Goal: Task Accomplishment & Management: Use online tool/utility

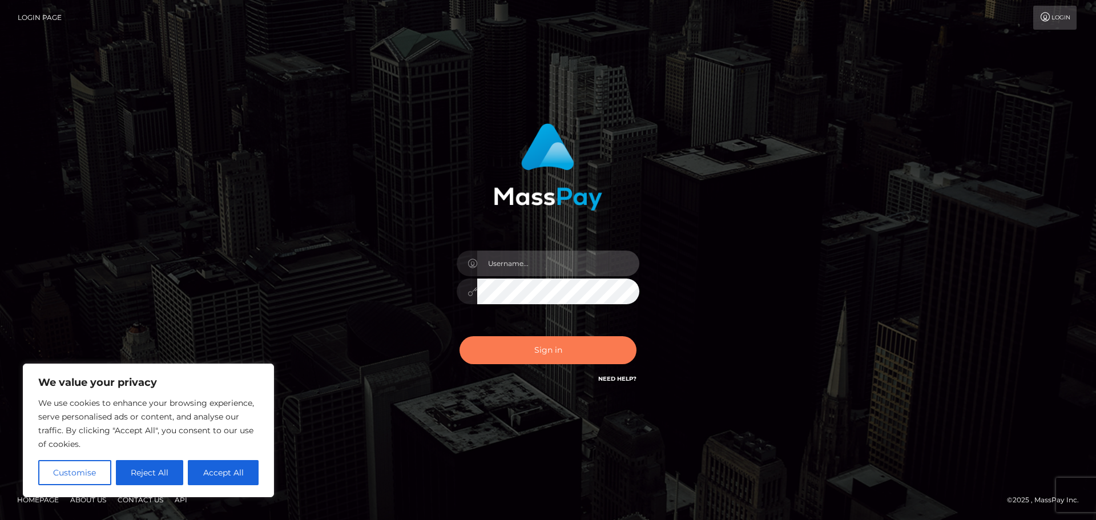
type input "hello.feetfinder"
click at [534, 354] on button "Sign in" at bounding box center [547, 350] width 177 height 28
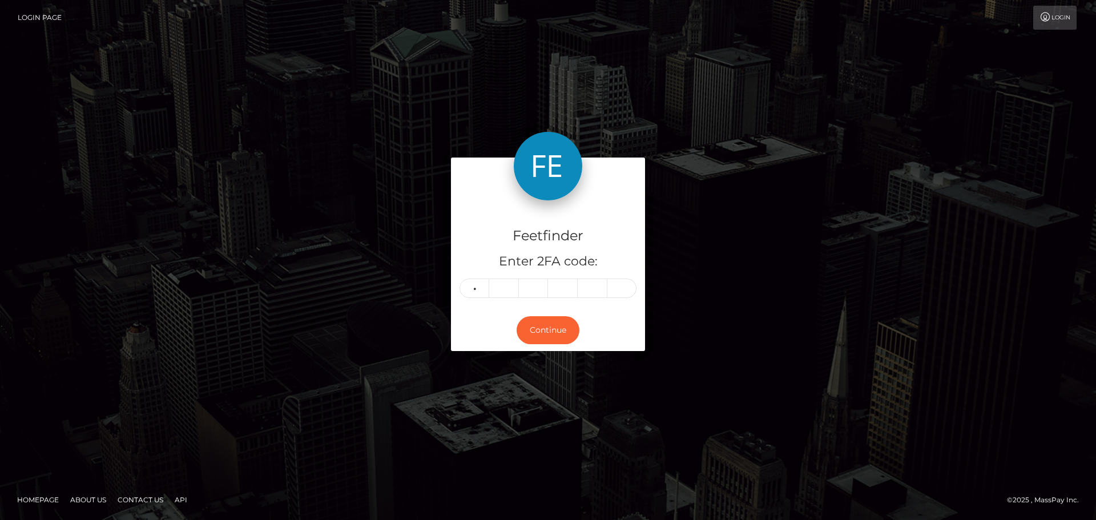
type input "5"
type input "4"
type input "0"
type input "8"
type input "0"
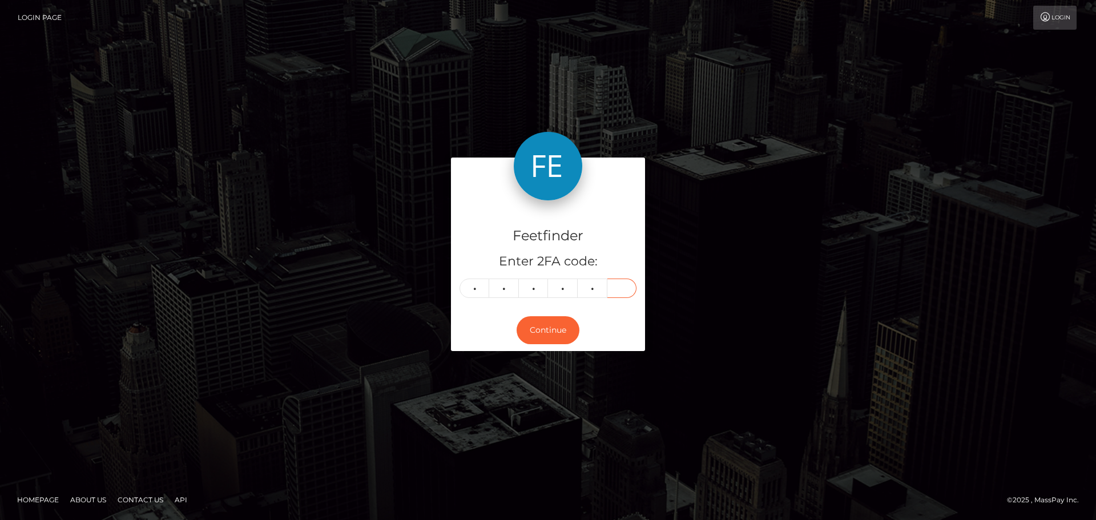
type input "2"
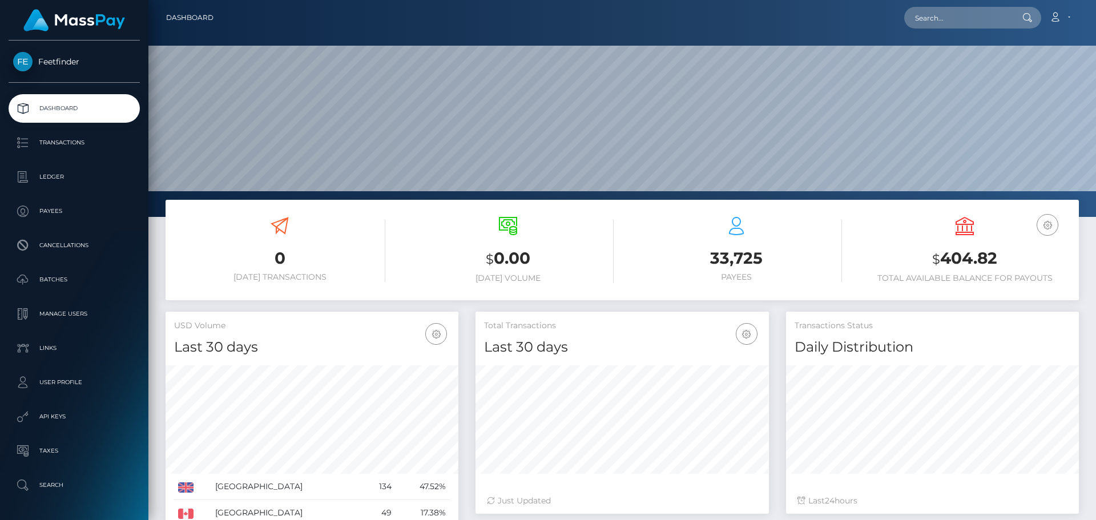
scroll to position [203, 293]
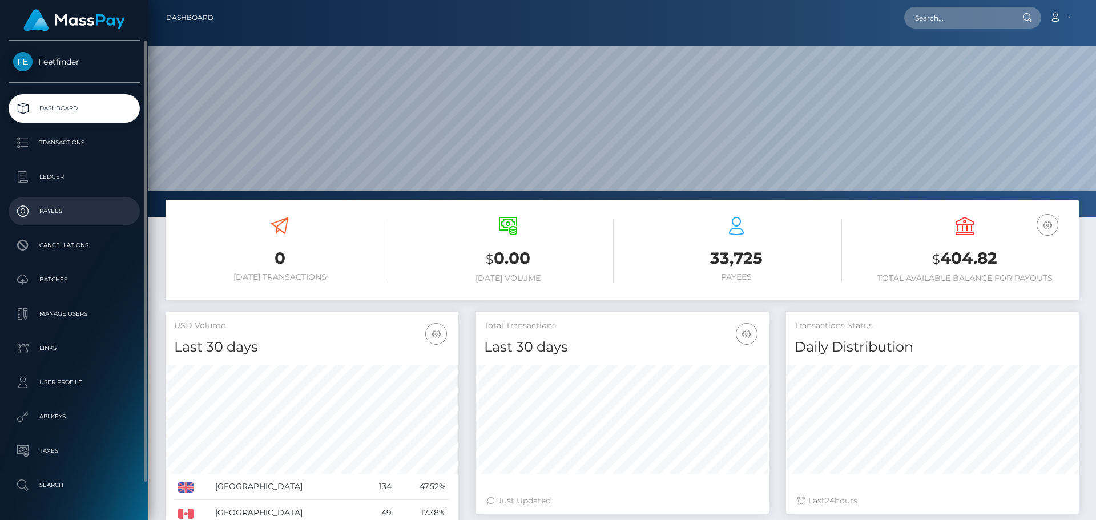
click at [34, 209] on p "Payees" at bounding box center [74, 211] width 122 height 17
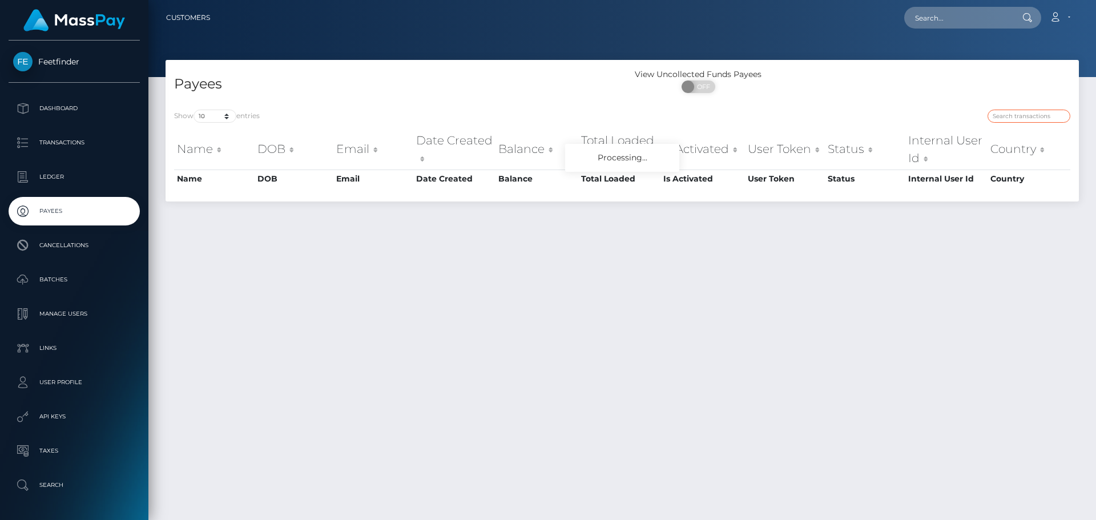
click at [1008, 117] on input "search" at bounding box center [1028, 116] width 83 height 13
paste input "da7abe62-9428-11f0-bd85-0694aced620b"
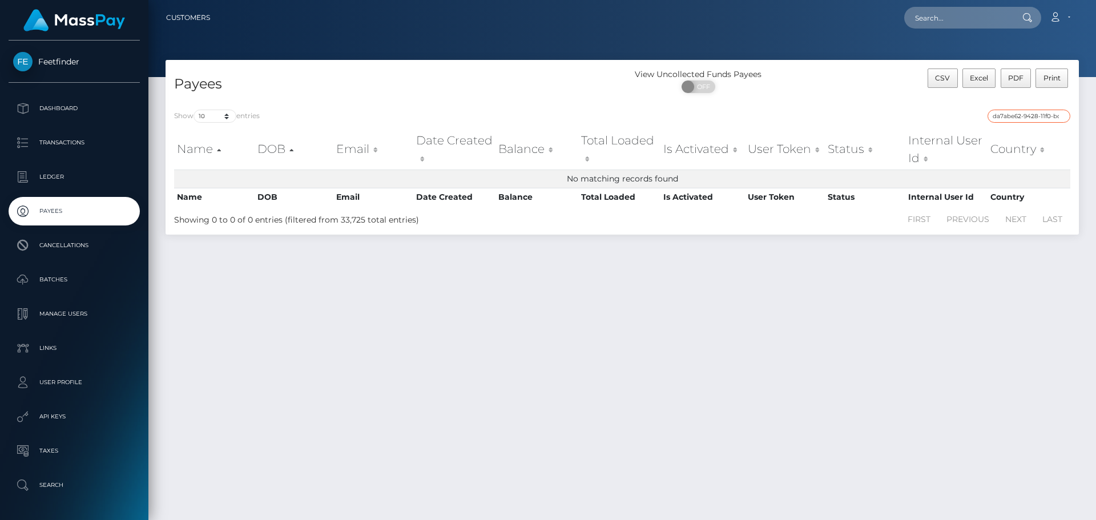
click at [1029, 119] on input "da7abe62-9428-11f0-bd85-0694aced620b" at bounding box center [1028, 116] width 83 height 13
click at [1024, 116] on input "da7abe62-9428-11f0-bd85-0694aced620b`" at bounding box center [1028, 116] width 83 height 13
paste input "f3587ba4-7168-11f0-87f1-0266f44cc279"
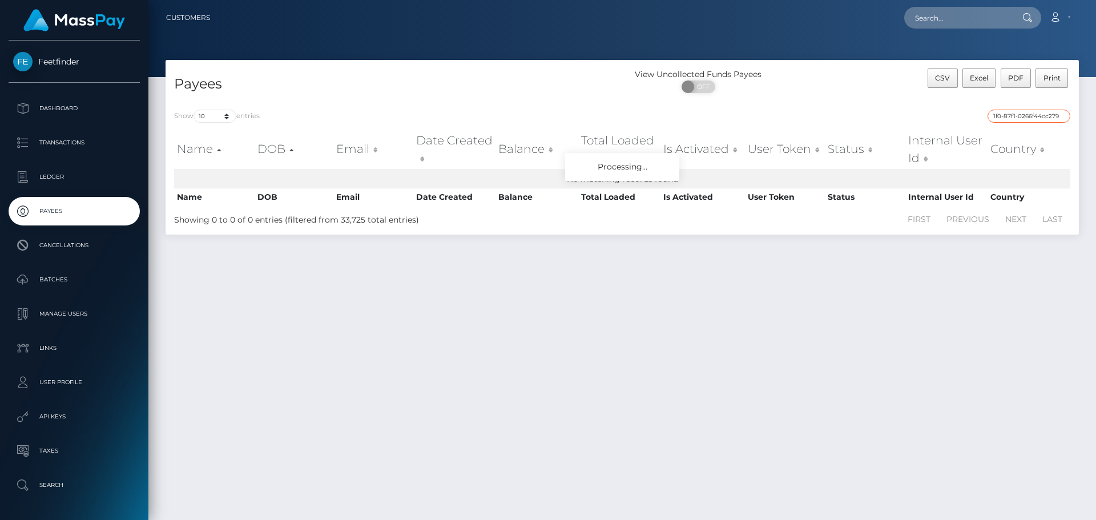
type input "f3587ba4-7168-11f0-87f1-0266f44cc27"
paste input "f3587ba4-7168-11f0-87f1-0266f44cc279"
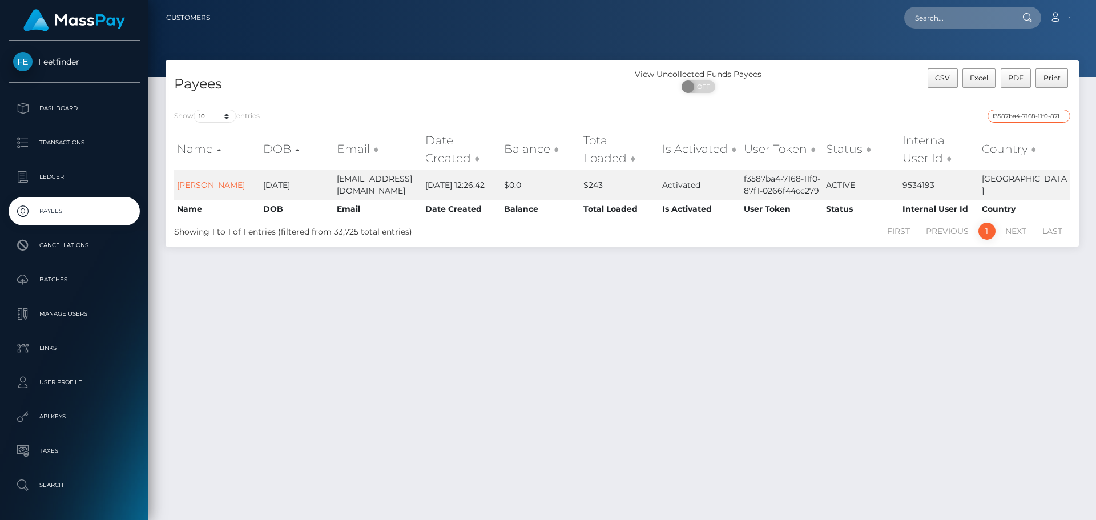
click at [1016, 116] on input "f3587ba4-7168-11f0-87f1-0266f44cc279" at bounding box center [1028, 116] width 83 height 13
paste input "d171b1f5-8ce7-11f0-bd85-0694aced620b"
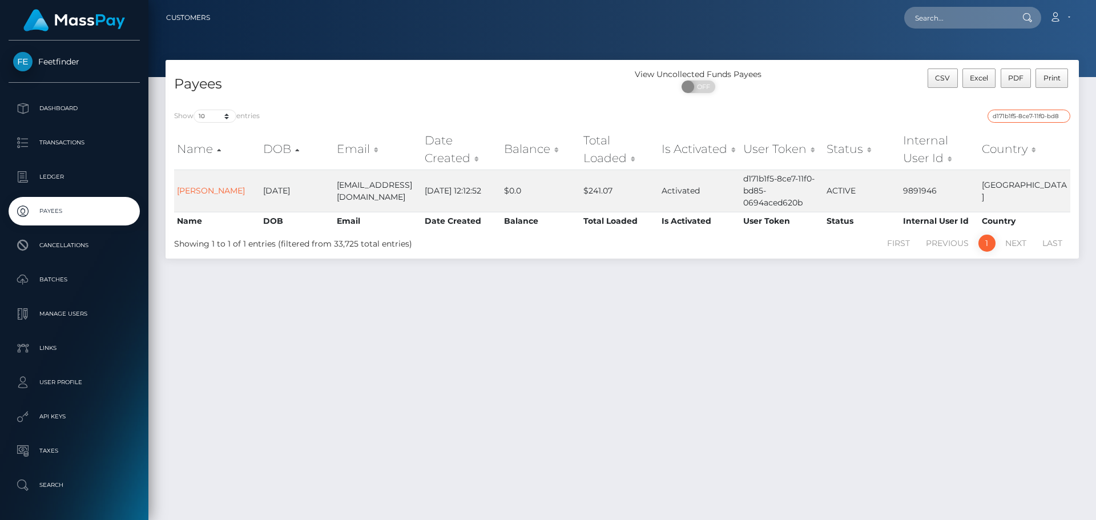
click at [1015, 114] on input "d171b1f5-8ce7-11f0-bd85-0694aced620b" at bounding box center [1028, 116] width 83 height 13
paste input "fc3b2df1-76b3-11f0-9703-0266f44cc279"
click at [1054, 115] on input "fc3b2df1-76b3-11f0-9703-0266f44cc279" at bounding box center [1028, 116] width 83 height 13
paste input "b905a2cb-9cad-11f0-bd85-0694aced620b"
type input "b905a2cb-9cad-11f0-bd85-0694aced620"
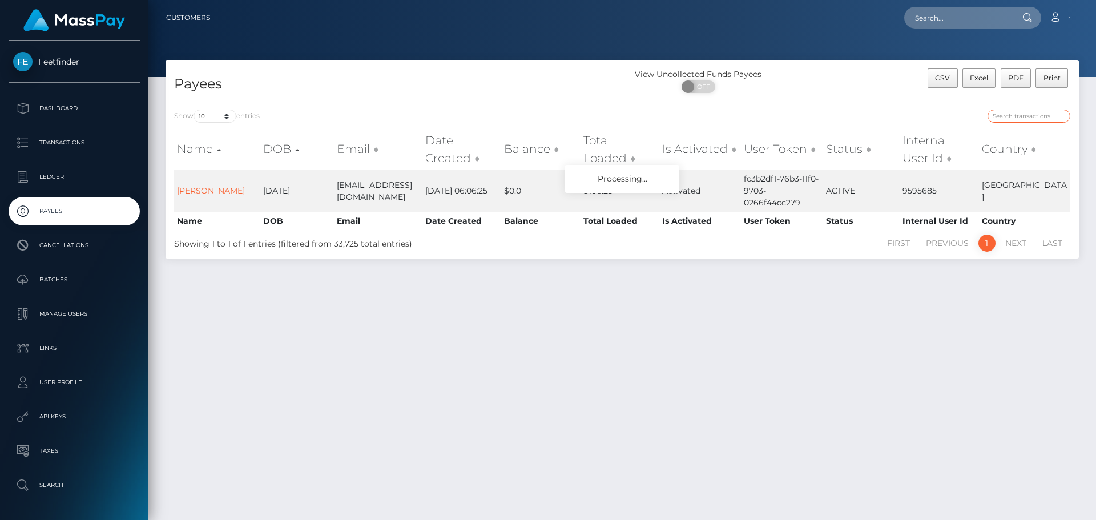
paste input "b905a2cb-9cad-11f0-bd85-0694aced620b"
click at [1012, 110] on input "b905a2cb-9cad-11f0-bd85-0694aced620b" at bounding box center [1028, 116] width 83 height 13
paste input "f3b532a-7d0c-11f0-8023-0266f44cc279"
click at [1008, 113] on input "bf3b532a-7d0c-11f0-8023-0266f44cc279" at bounding box center [1028, 116] width 83 height 13
paste input "605137f8-9180-11f0-bd85-0694aced620b"
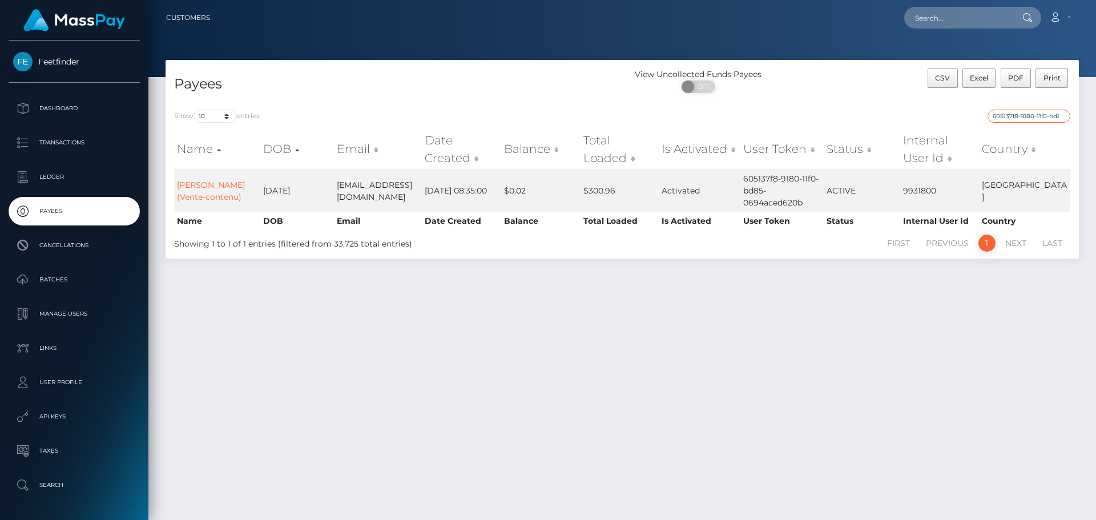
click at [1041, 112] on input "605137f8-9180-11f0-bd85-0694aced620b" at bounding box center [1028, 116] width 83 height 13
paste input "d72ef7d4-9cf8"
click at [1031, 116] on input "d72ef7d4-9cf8-11f0-bd85-0694aced620b" at bounding box center [1028, 116] width 83 height 13
paste input "49b62cff-8d04"
click at [1017, 115] on input "49b62cff-8d04-11f0-bd85-0694aced620b" at bounding box center [1028, 116] width 83 height 13
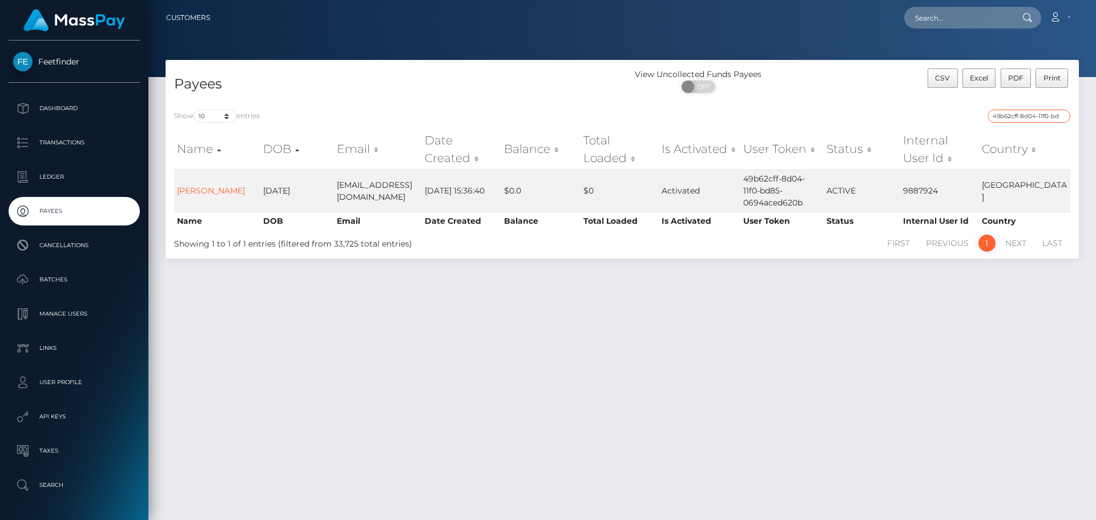
paste input "7a0df6f3-9dbc"
click at [1033, 116] on input "7a0df6f3-9dbc-11f0-bd85-0694aced620b" at bounding box center [1028, 116] width 83 height 13
click at [1019, 117] on input "7a0df6f3-9dbc-11f0-bd85-0694aced620b" at bounding box center [1028, 116] width 83 height 13
paste input "821dacc9-9d58"
click at [1026, 118] on input "821dacc9-9d58-11f0-bd85-0694aced620b" at bounding box center [1028, 116] width 83 height 13
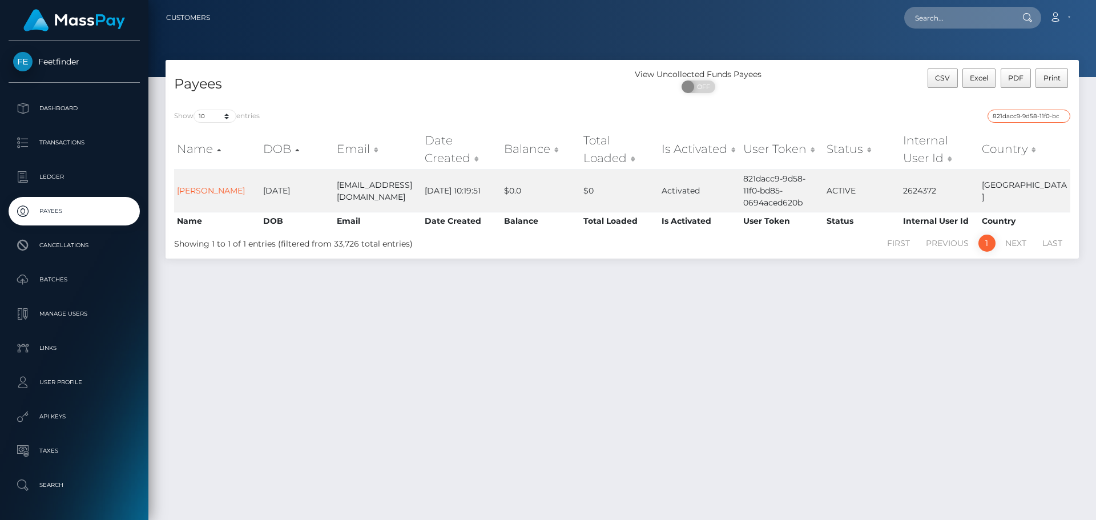
paste input "910eb4b4-715b-11f0-87f1-0266f44cc279"
click at [1018, 115] on input "910eb4b4-715b-11f0-87f1-0266f44cc279" at bounding box center [1028, 116] width 83 height 13
paste input "a795f4a6-35e7-11f0-9652-02c4b4fc7cc"
click at [1013, 116] on input "a795f4a6-35e7-11f0-9652-02c4b4fc7cc9" at bounding box center [1028, 116] width 83 height 13
paste input "03b5e943-760c-11f0-9703-0266f44cc27"
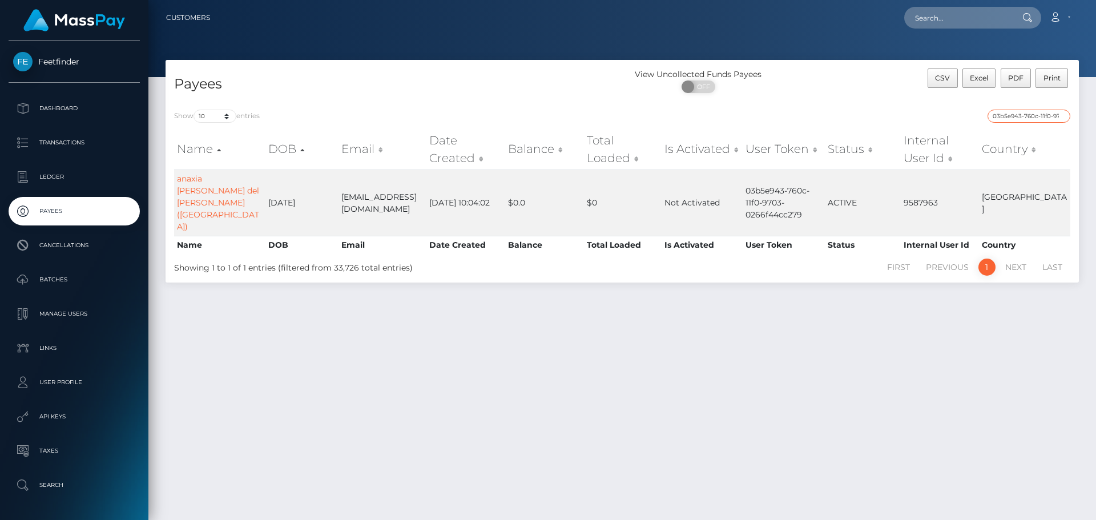
click at [1020, 118] on input "03b5e943-760c-11f0-9703-0266f44cc279" at bounding box center [1028, 116] width 83 height 13
paste input "b7e6cce2-8387-11f0-802"
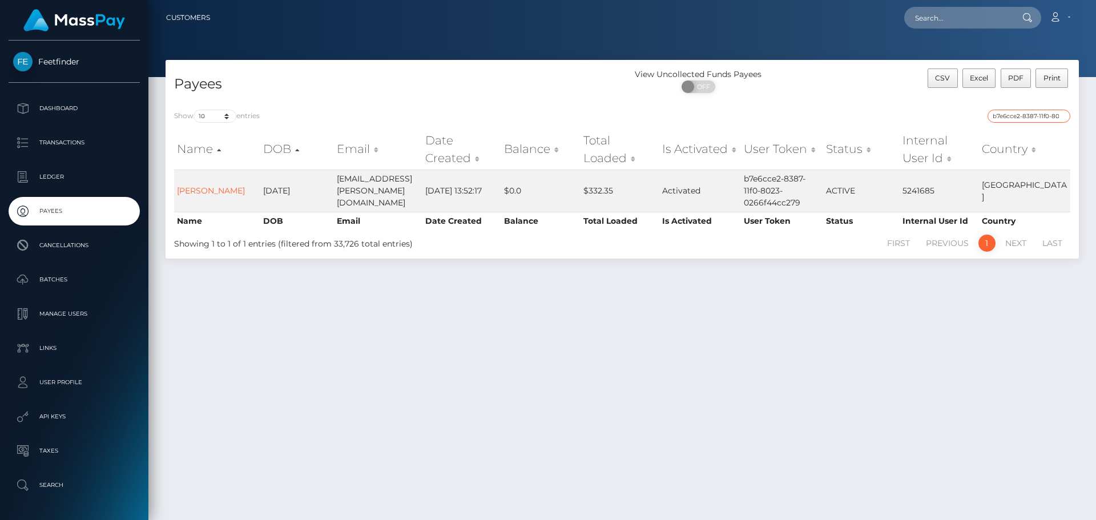
click at [1008, 118] on input "b7e6cce2-8387-11f0-8023-0266f44cc279" at bounding box center [1028, 116] width 83 height 13
paste input "9c6ebc4e-9d82-11f0-bd85-0694aced620b"
click at [1021, 122] on input "9c6ebc4e-9d82-11f0-bd85-0694aced620b" at bounding box center [1028, 116] width 83 height 13
paste input "fc11a997-5cdf-11f0-b1fb-02a8c2768cb9"
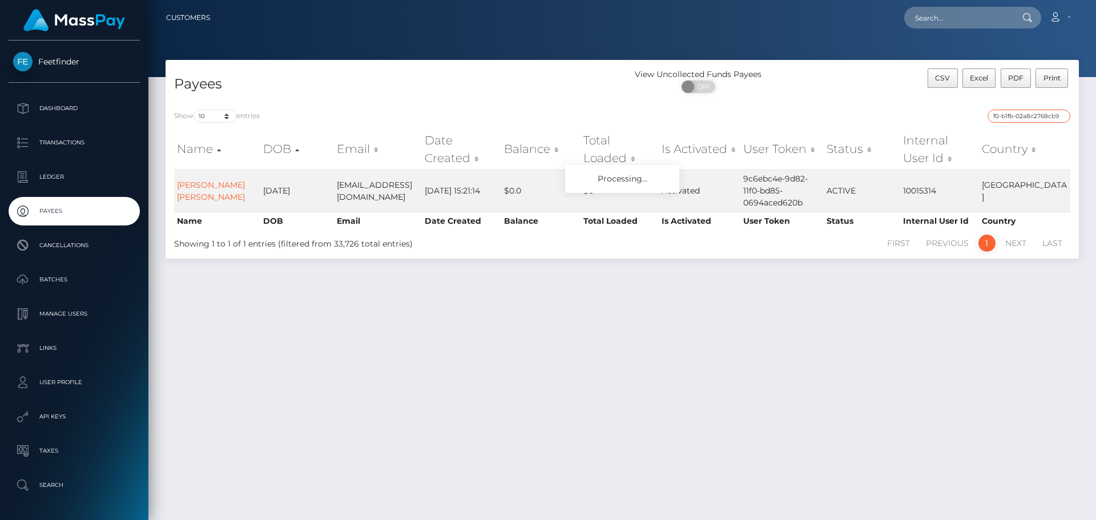
scroll to position [0, 0]
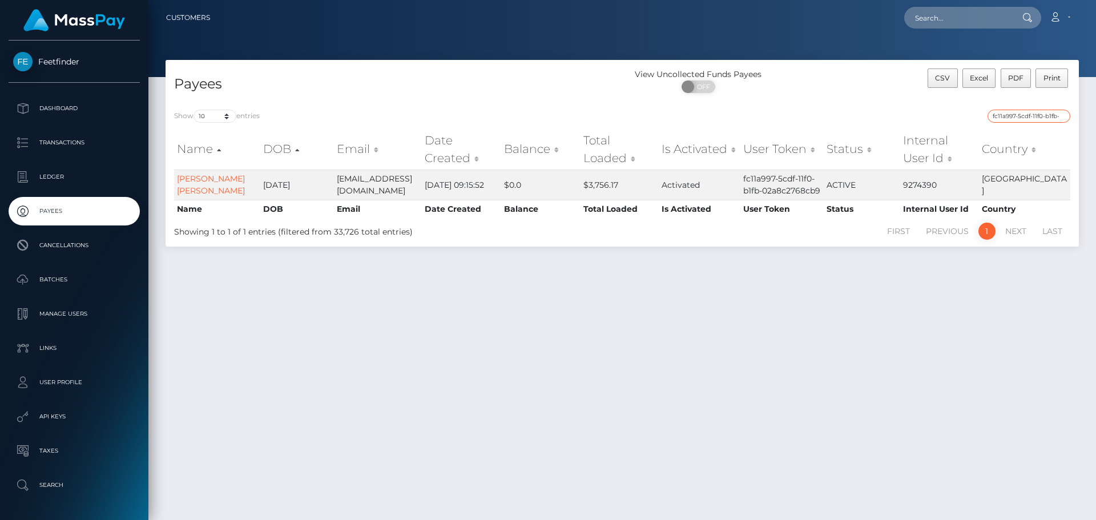
paste input "60bc4a0e-5cb1"
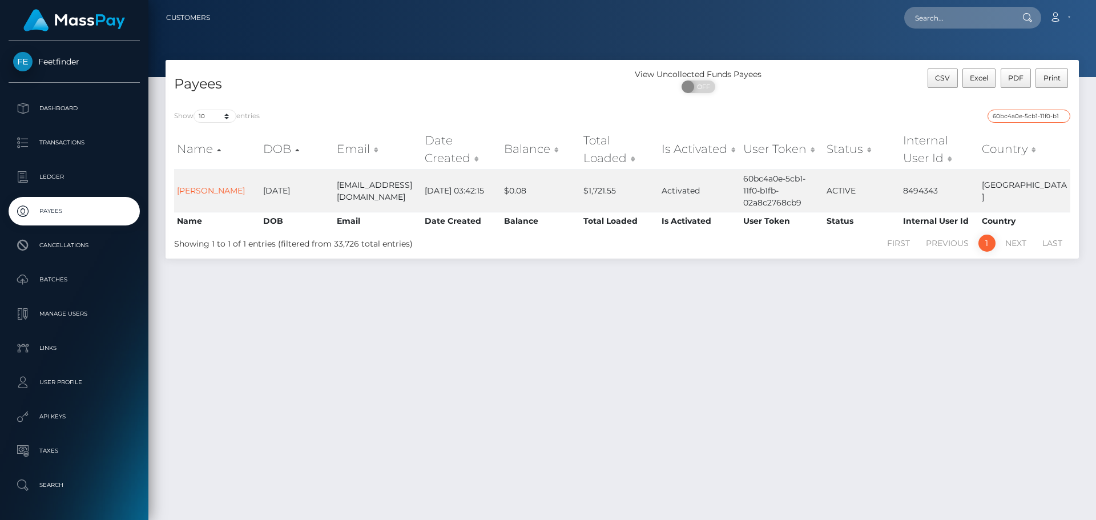
click at [998, 112] on input "60bc4a0e-5cb1-11f0-b1fb-02a8c2768cb9" at bounding box center [1028, 116] width 83 height 13
paste input "7199d1ac-8729-11f0-8023-0266f44cc27"
click at [1018, 122] on input "7199d1ac-8729-11f0-8023-0266f44cc279" at bounding box center [1028, 116] width 83 height 13
paste input "9071817d-9d78-11f0-bd85-0694aced620b"
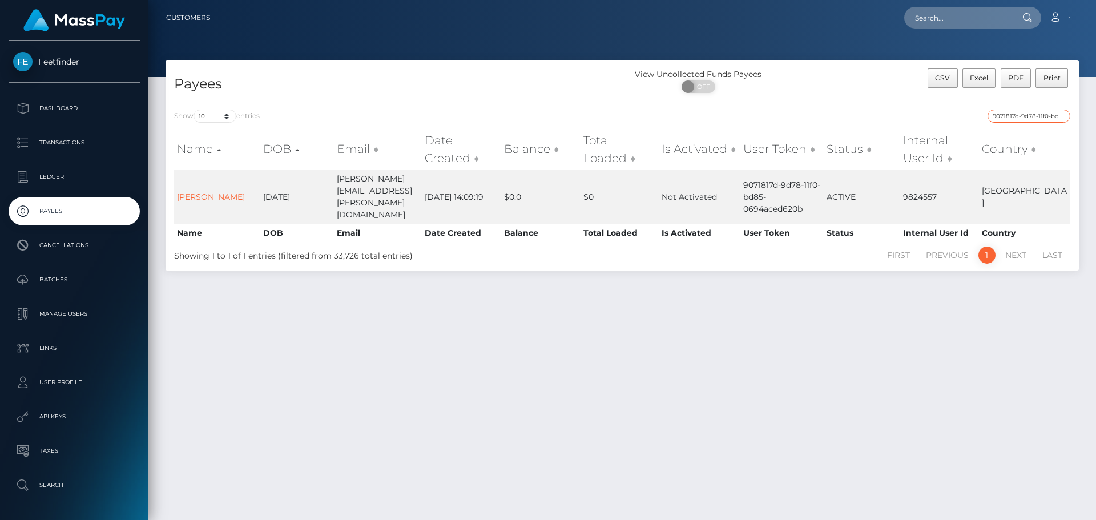
click at [1033, 117] on input "9071817d-9d78-11f0-bd85-0694aced620b" at bounding box center [1028, 116] width 83 height 13
paste input "8976f4ed-8b11"
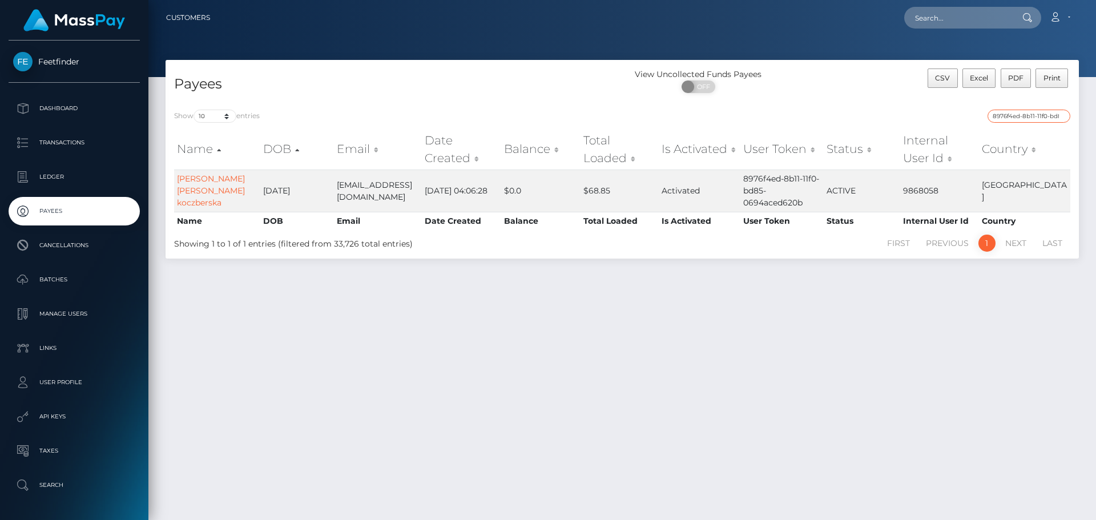
click at [1042, 113] on input "8976f4ed-8b11-11f0-bd85-0694aced620b" at bounding box center [1028, 116] width 83 height 13
paste input "5d362722-9a3f"
click at [1015, 119] on input "5d362722-9a3f-11f0-bd85-0694aced620b" at bounding box center [1028, 116] width 83 height 13
paste input "29b6bd4d-978d"
click at [1019, 118] on input "29b6bd4d-978d-11f0-bd85-0694aced620b" at bounding box center [1028, 116] width 83 height 13
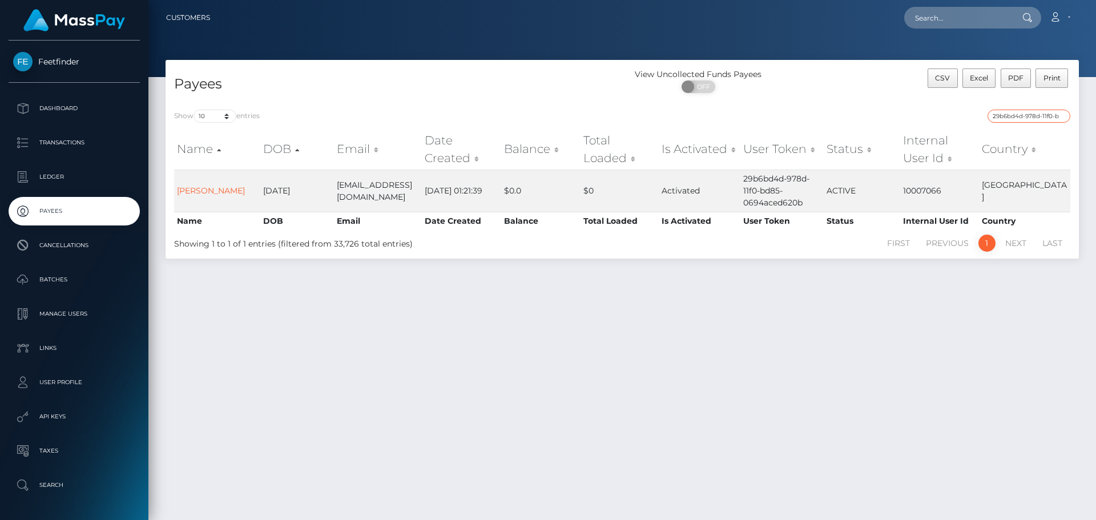
click at [1011, 111] on input "29b6bd4d-978d-11f0-bd85-0694aced620b" at bounding box center [1028, 116] width 83 height 13
click at [1038, 112] on input "29b6bd4d-978d-11f0-bd85-0694aced620b" at bounding box center [1028, 116] width 83 height 13
paste input "d9b1a5e6-3188-11f0-9652-02c4b4fc7cc9"
click at [1024, 115] on input "d9b1a5e6-3188-11f0-9652-02c4b4fc7cc9" at bounding box center [1028, 116] width 83 height 13
paste input "a136243d-87a5-11f0-8023-0266f44cc27"
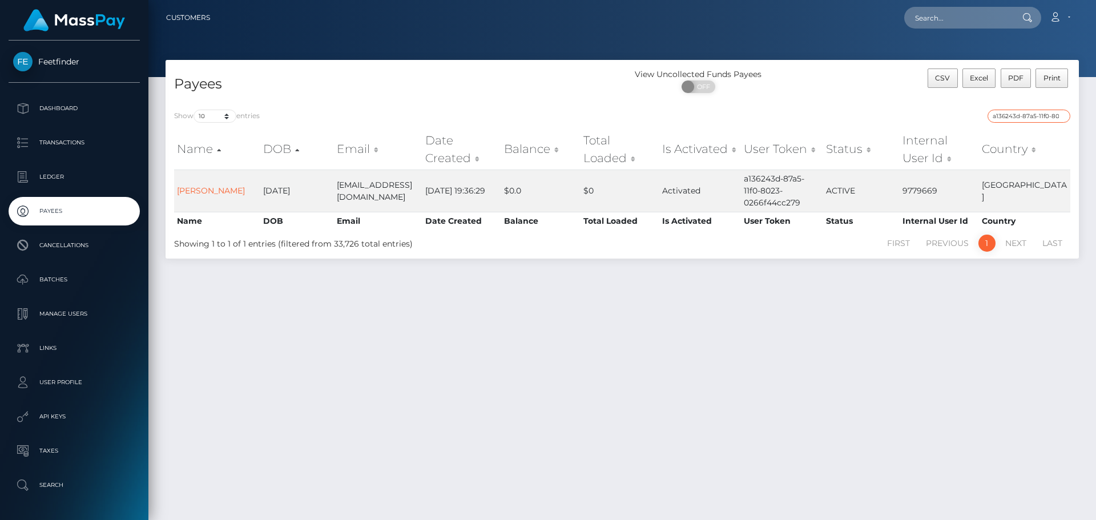
click at [1014, 117] on input "a136243d-87a5-11f0-8023-0266f44cc279" at bounding box center [1028, 116] width 83 height 13
paste input "0dc4225c-9d48-11f0-bd85-0694aced620b"
click at [1014, 116] on input "0dc4225c-9d48-11f0-bd85-0694aced620b" at bounding box center [1028, 116] width 83 height 13
paste input "48a02638-6d0c-11f0-87f1-0266f44cc279"
click at [1023, 116] on input "48a02638-6d0c-11f0-87f1-0266f44cc279" at bounding box center [1028, 116] width 83 height 13
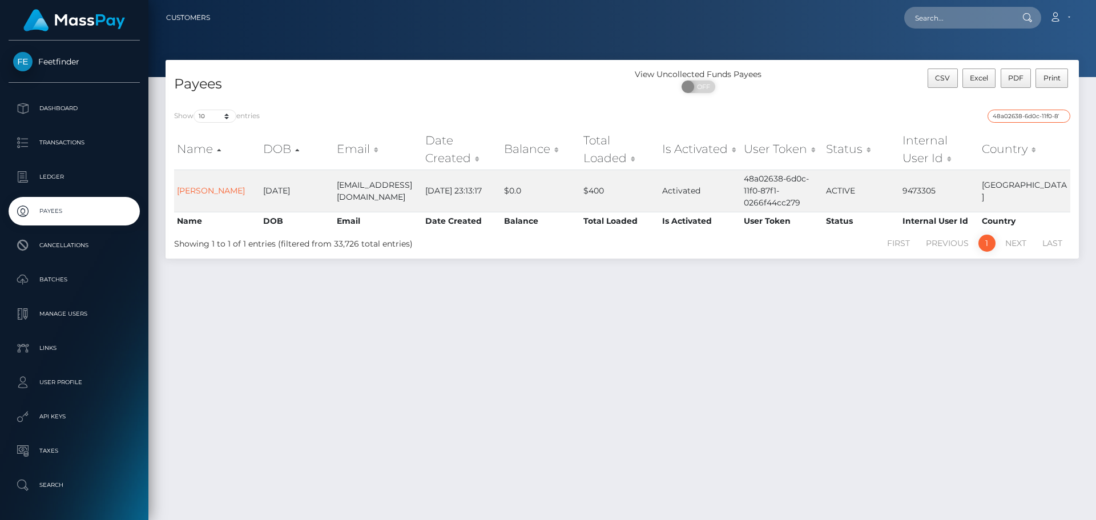
paste input "e42835b8-9e73-11f0-bd85-0694aced620b"
click at [1029, 114] on input "e42835b8-9e73-11f0-bd85-0694aced620b" at bounding box center [1028, 116] width 83 height 13
paste input "c5b1c129-9ae5"
click at [1002, 120] on input "c5b1c129-9ae5-11f0-bd85-0694aced620b" at bounding box center [1028, 116] width 83 height 13
paste input "b856b02c-9572"
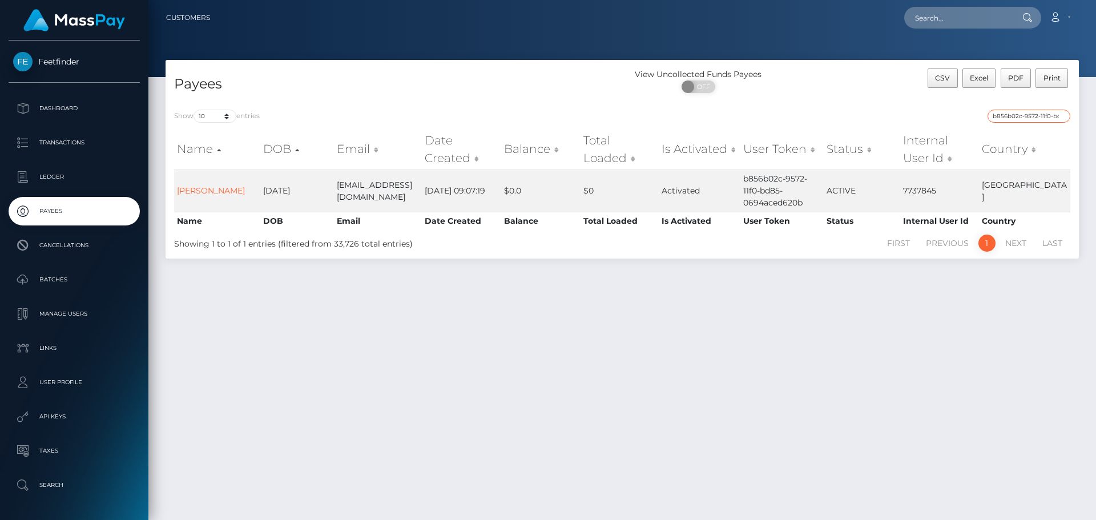
click at [1003, 115] on input "b856b02c-9572-11f0-bd85-0694aced620b" at bounding box center [1028, 116] width 83 height 13
paste input "54ddddc9-8430-11f0-8023-0266f44cc279"
click at [1003, 113] on input "54ddddc9-8430-11f0-8023-0266f44cc279" at bounding box center [1028, 116] width 83 height 13
paste input "ee250f1a-6fb1-11f0-87f1"
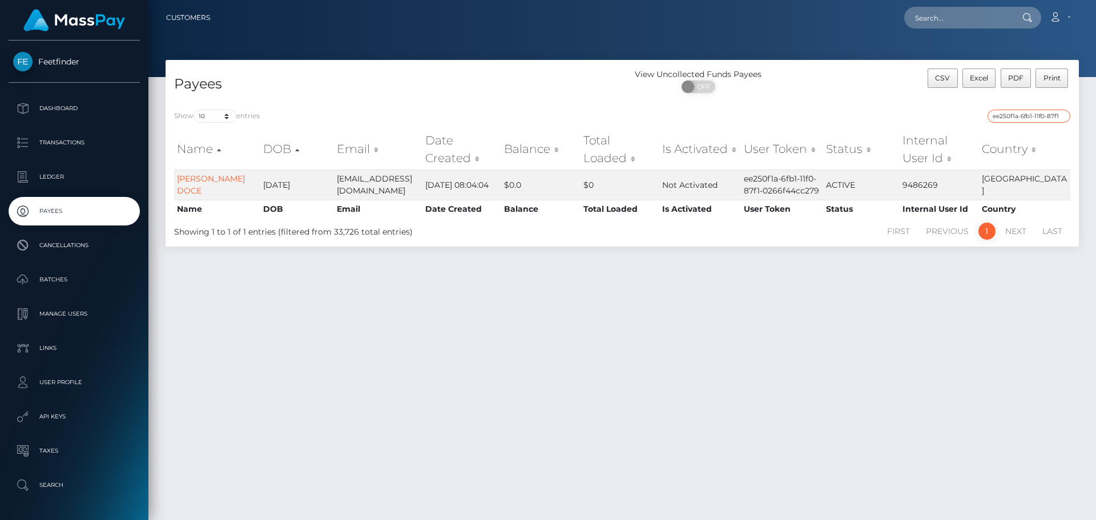
click at [1014, 114] on input "ee250f1a-6fb1-11f0-87f1-0266f44cc279" at bounding box center [1028, 116] width 83 height 13
paste input "5e909ef2-89d0-11f0-8023"
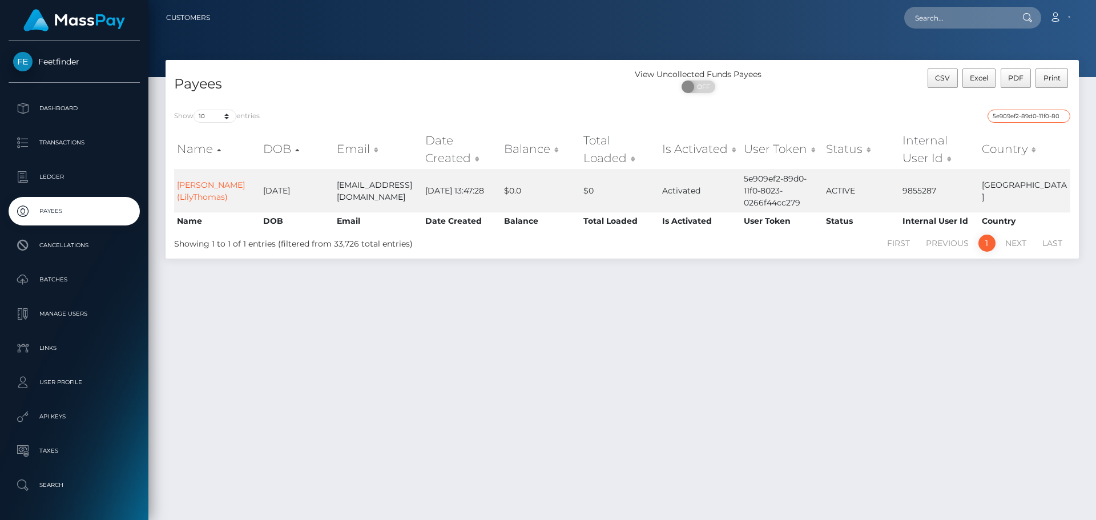
click at [1012, 119] on input "5e909ef2-89d0-11f0-8023-0266f44cc279" at bounding box center [1028, 116] width 83 height 13
paste input "c844c728-8423"
click at [1004, 112] on input "c844c728-8423-11f0-8023-0266f44cc279" at bounding box center [1028, 116] width 83 height 13
paste input "58b435a5-9196-11f0-bd85-0694aced620b"
click at [1033, 122] on input "58b435a5-9196-11f0-bd85-0694aced620b" at bounding box center [1028, 116] width 83 height 13
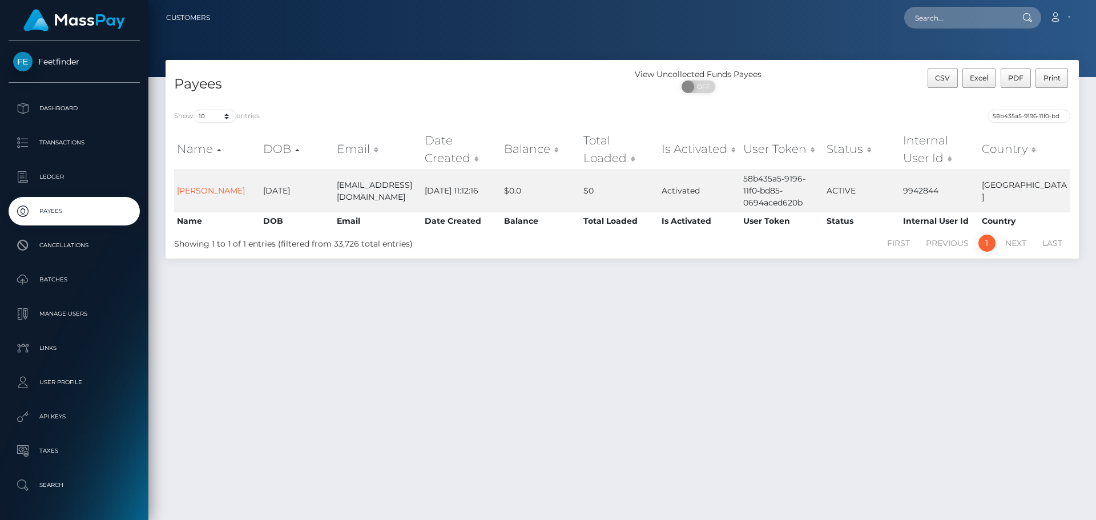
click at [1018, 123] on div "58b435a5-9196-11f0-bd85-0694aced620b" at bounding box center [850, 118] width 439 height 16
click at [1018, 114] on input "58b435a5-9196-11f0-bd85-0694aced620b" at bounding box center [1028, 116] width 83 height 13
paste input "b8f55565-1ae1-11f0-9de5-06cab49e8a05"
click at [680, 194] on td "Activated" at bounding box center [700, 191] width 82 height 42
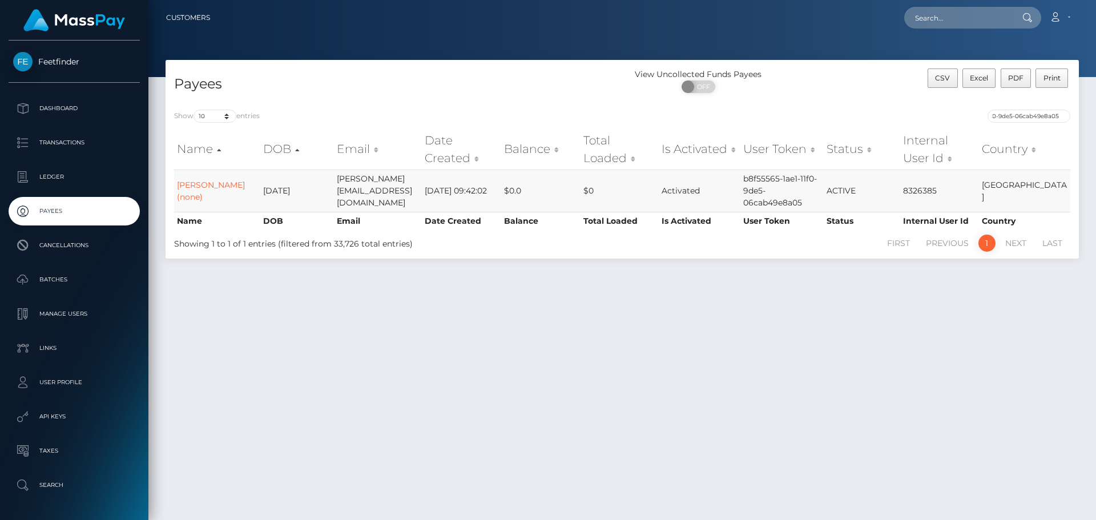
scroll to position [0, 0]
drag, startPoint x: 680, startPoint y: 194, endPoint x: 680, endPoint y: 203, distance: 8.6
click at [680, 199] on td "Activated" at bounding box center [700, 191] width 82 height 42
click at [1022, 121] on input "b8f55565-1ae1-11f0-9de5-06cab49e8a05" at bounding box center [1028, 116] width 83 height 13
paste input "0a6b7626-75de-11f0-9703-0266f44cc279"
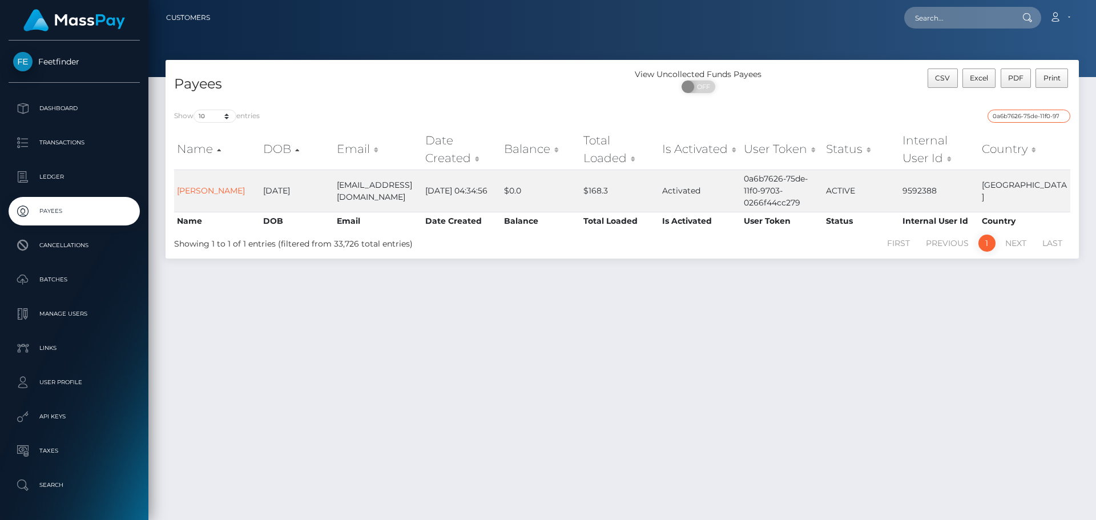
click at [1007, 115] on input "0a6b7626-75de-11f0-9703-0266f44cc279" at bounding box center [1028, 116] width 83 height 13
paste input "6ac6c15b-8370-11f0-802"
click at [1005, 110] on input "6ac6c15b-8370-11f0-8023-0266f44cc279" at bounding box center [1028, 116] width 83 height 13
paste input "da7abe62-9428-11f0-bd85-0694aced620b"
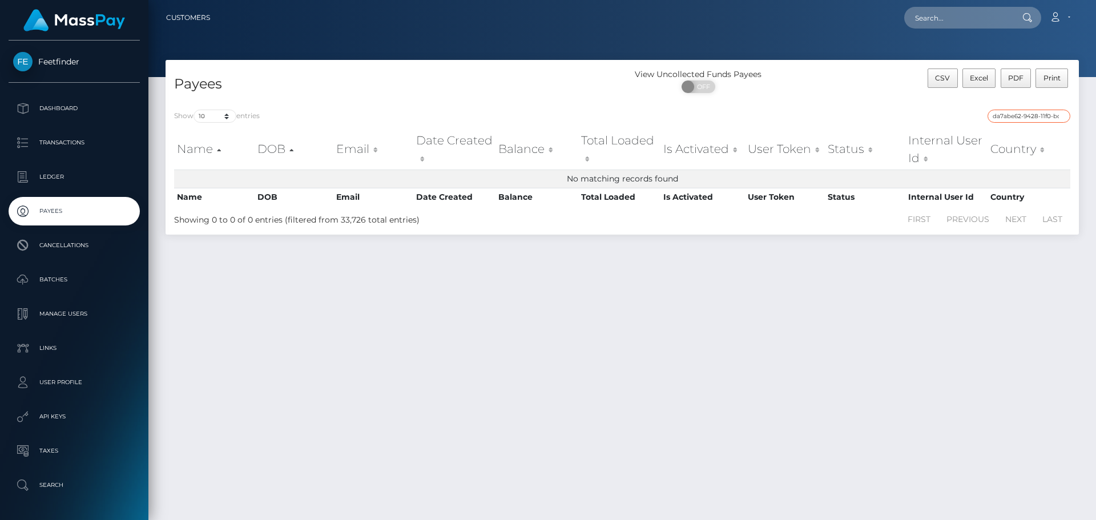
click at [1017, 112] on input "da7abe62-9428-11f0-bd85-0694aced620b" at bounding box center [1028, 116] width 83 height 13
type input "da7abe62-9428-11f0-bd85-0694aced620b`"
